Goal: Information Seeking & Learning: Learn about a topic

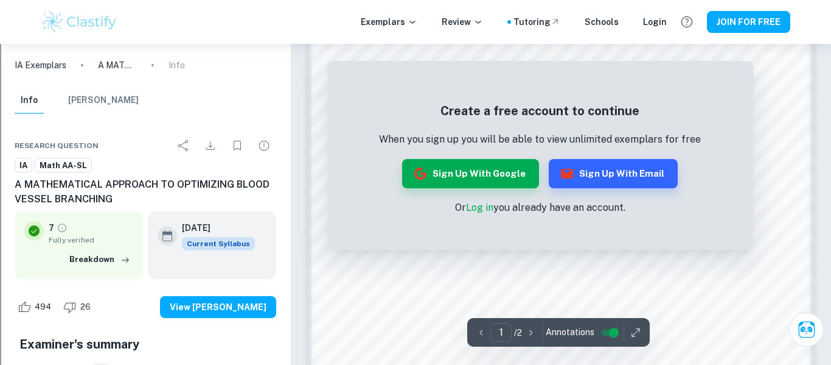
scroll to position [944, 0]
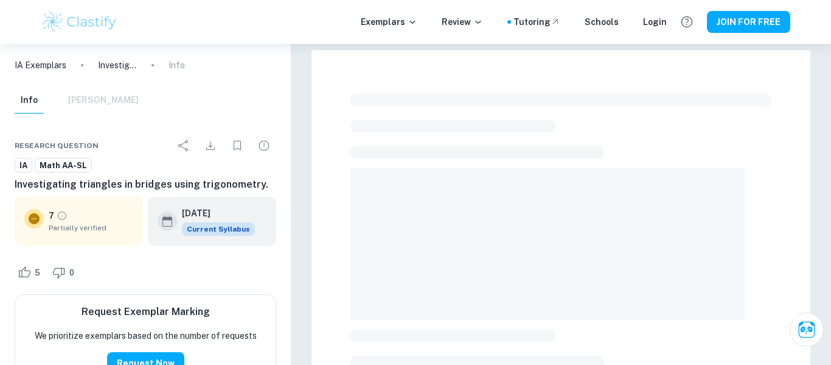
checkbox input "true"
